Goal: Task Accomplishment & Management: Complete application form

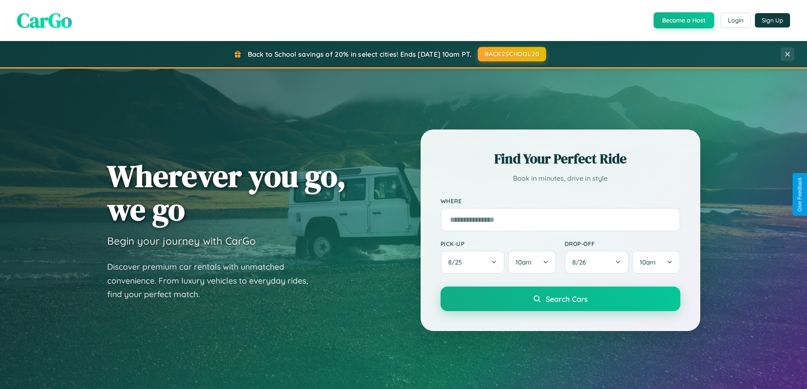
scroll to position [1629, 0]
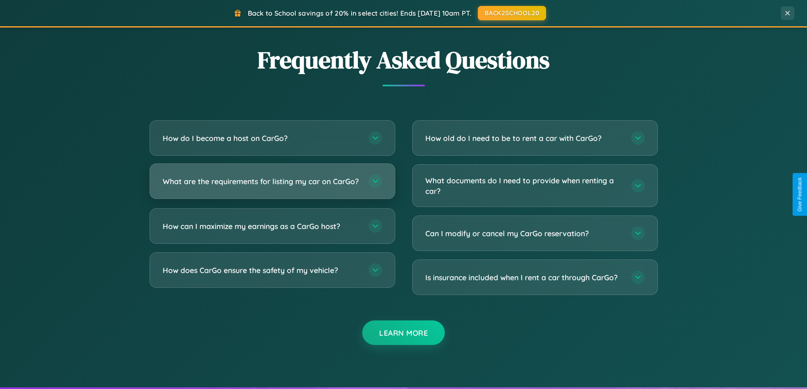
click at [272, 185] on h3 "What are the requirements for listing my car on CarGo?" at bounding box center [261, 181] width 197 height 11
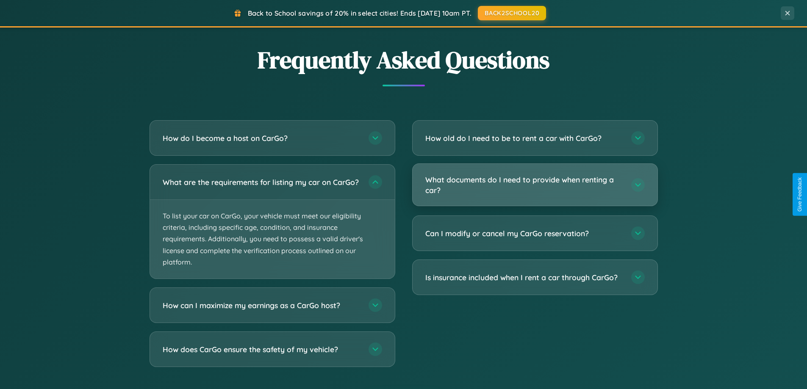
click at [534, 185] on h3 "What documents do I need to provide when renting a car?" at bounding box center [523, 184] width 197 height 21
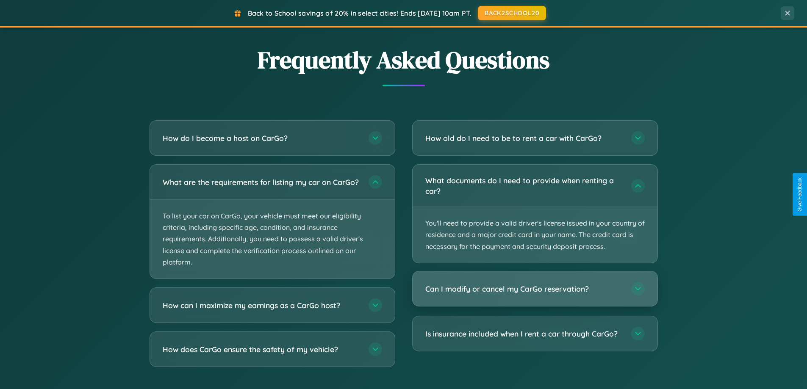
click at [534, 289] on h3 "Can I modify or cancel my CarGo reservation?" at bounding box center [523, 289] width 197 height 11
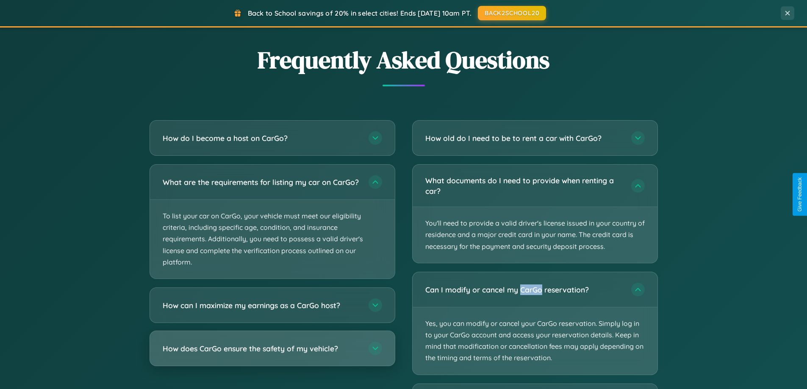
click at [272, 354] on h3 "How does CarGo ensure the safety of my vehicle?" at bounding box center [261, 348] width 197 height 11
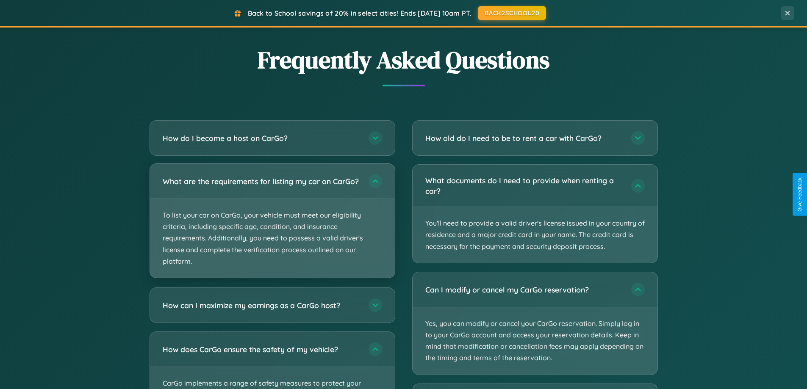
click at [272, 224] on p "To list your car on CarGo, your vehicle must meet our eligibility criteria, inc…" at bounding box center [272, 238] width 245 height 79
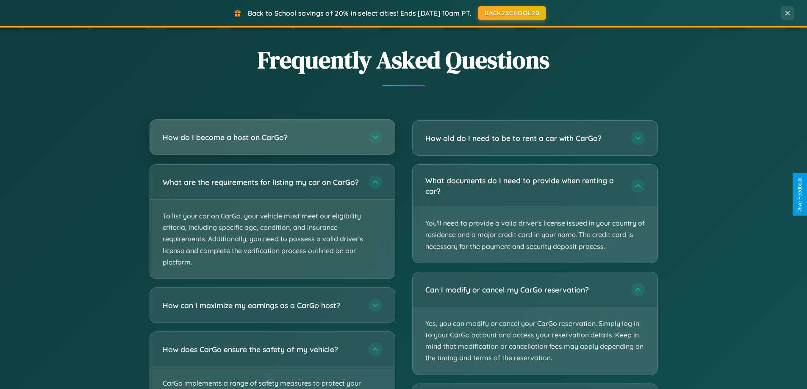
click at [272, 137] on h3 "How do I become a host on CarGo?" at bounding box center [261, 137] width 197 height 11
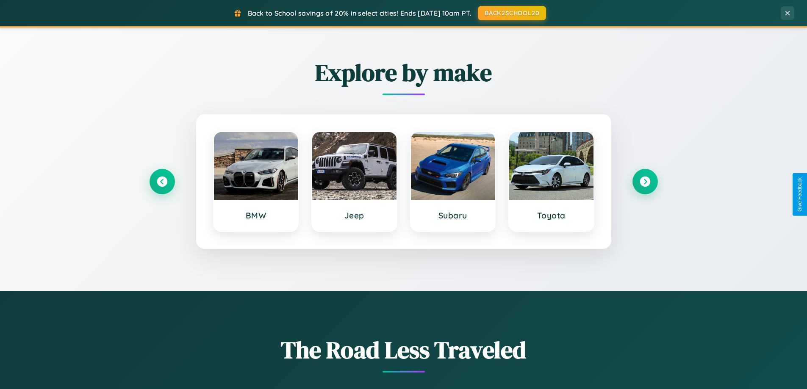
scroll to position [0, 0]
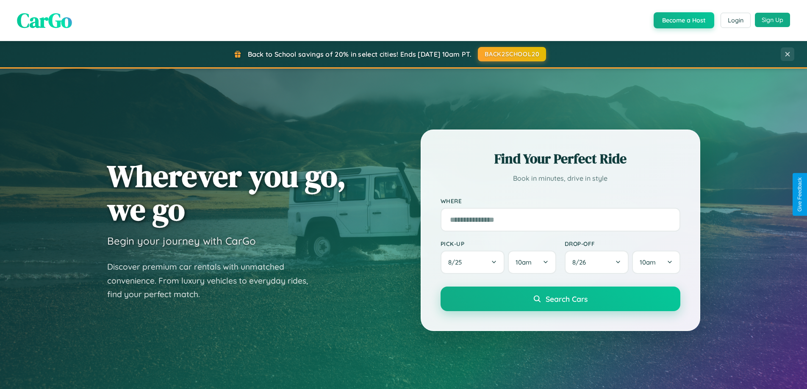
click at [772, 20] on button "Sign Up" at bounding box center [771, 20] width 35 height 14
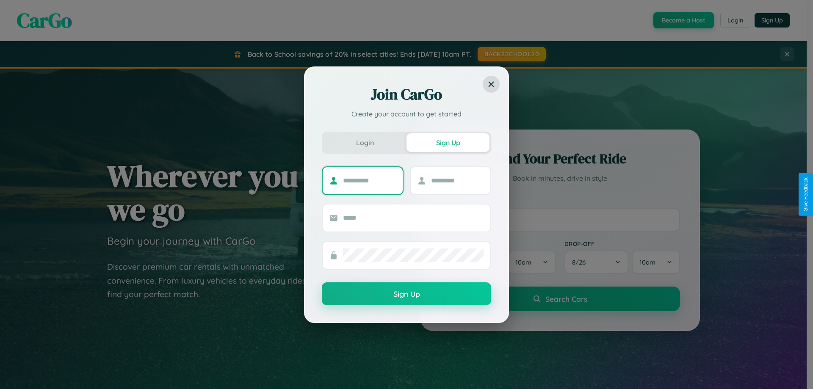
click at [369, 180] on input "text" at bounding box center [369, 181] width 53 height 14
type input "******"
click at [457, 180] on input "text" at bounding box center [457, 181] width 53 height 14
type input "******"
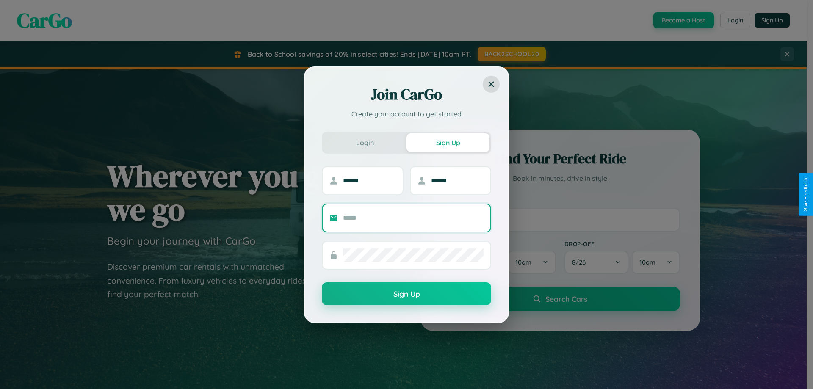
click at [413, 218] on input "text" at bounding box center [413, 218] width 141 height 14
type input "**********"
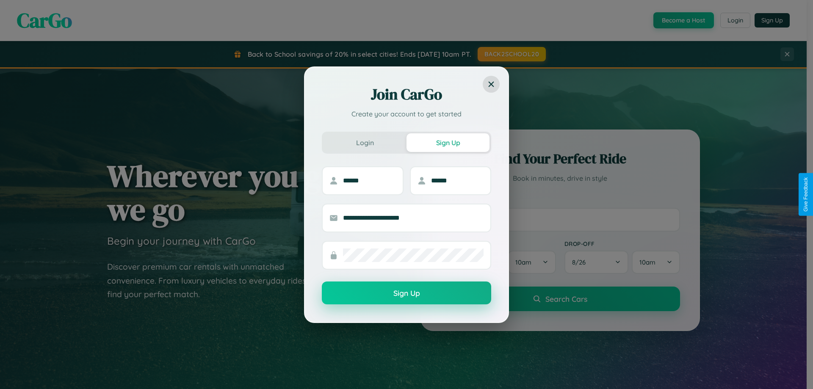
click at [406, 293] on button "Sign Up" at bounding box center [406, 293] width 169 height 23
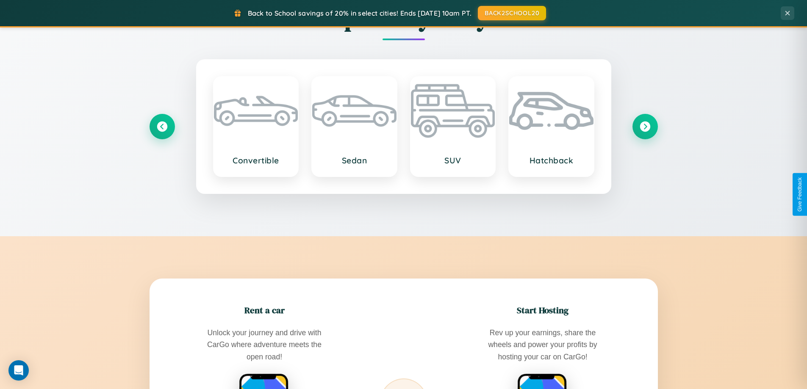
scroll to position [1360, 0]
